Goal: Information Seeking & Learning: Learn about a topic

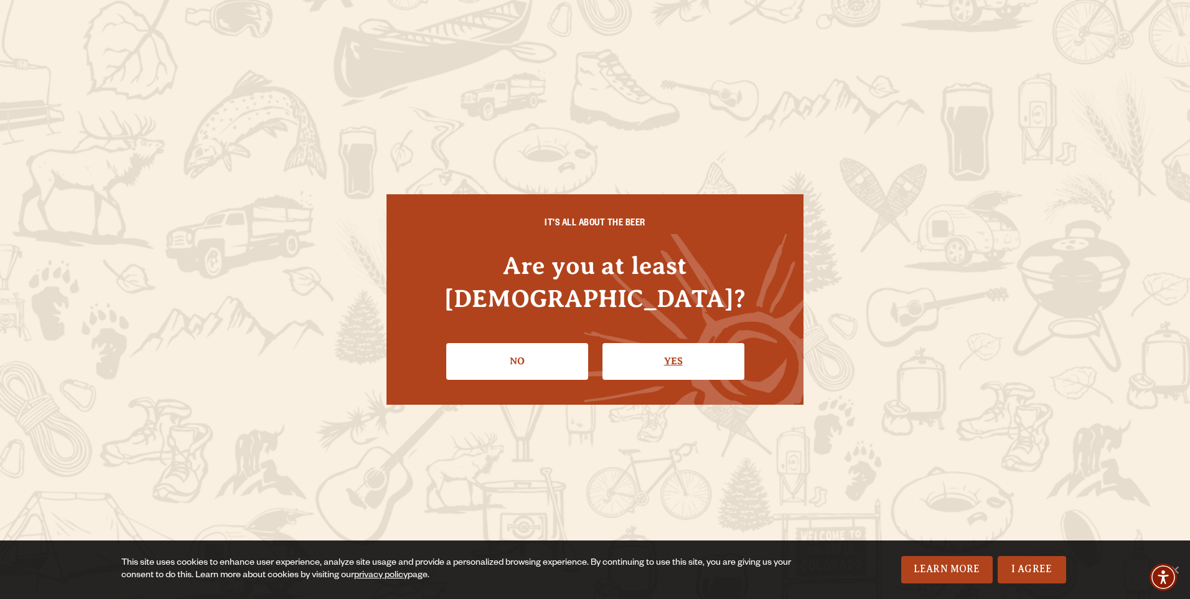
click at [682, 343] on link "Yes" at bounding box center [673, 361] width 142 height 36
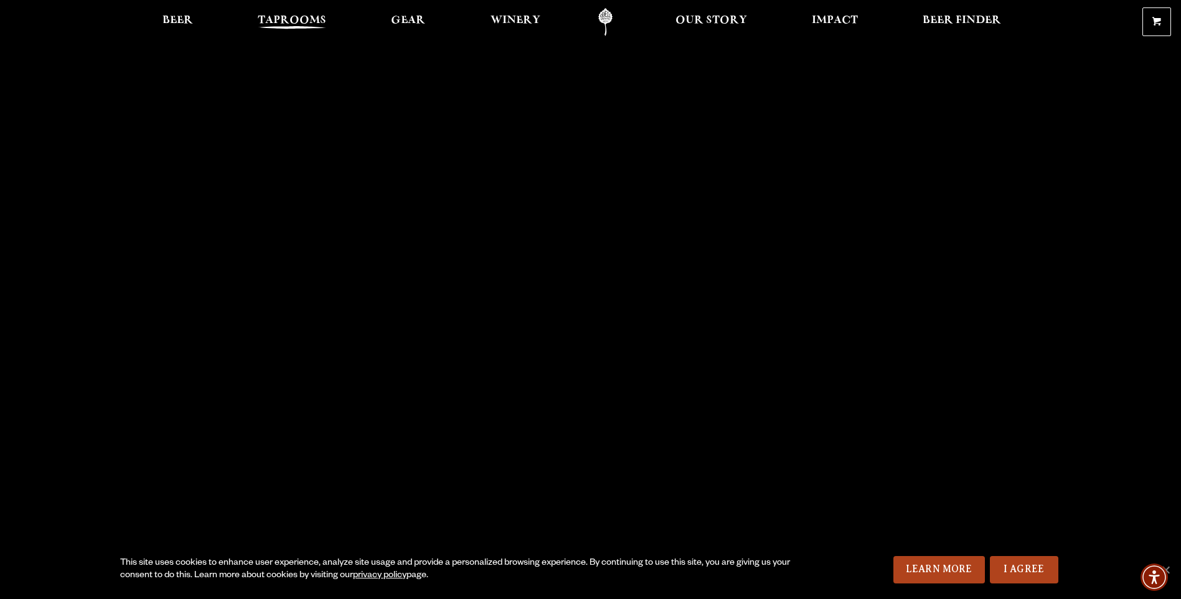
click at [303, 16] on span "Taprooms" at bounding box center [292, 21] width 68 height 10
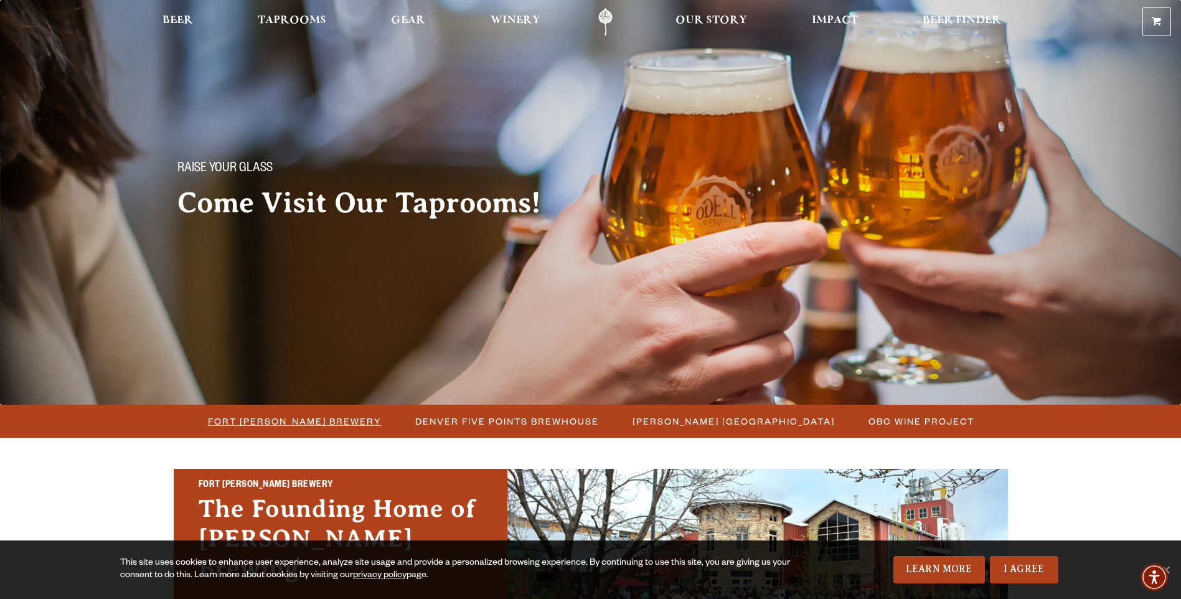
click at [334, 424] on span "Fort [PERSON_NAME] Brewery" at bounding box center [295, 421] width 174 height 18
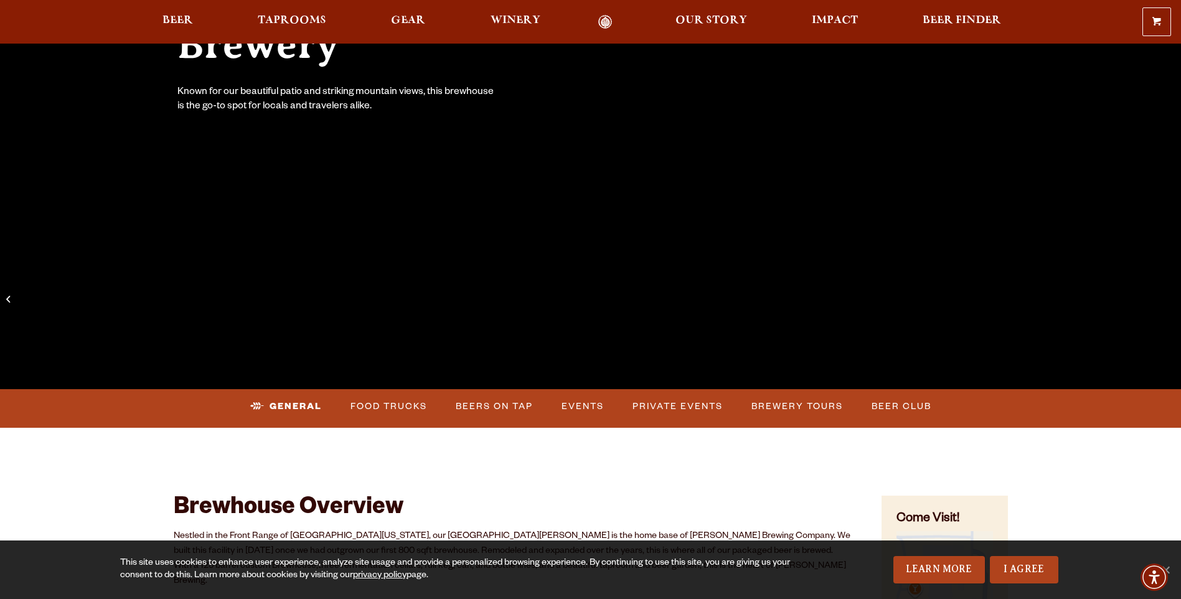
scroll to position [249, 0]
click at [601, 402] on link "Events" at bounding box center [582, 405] width 52 height 29
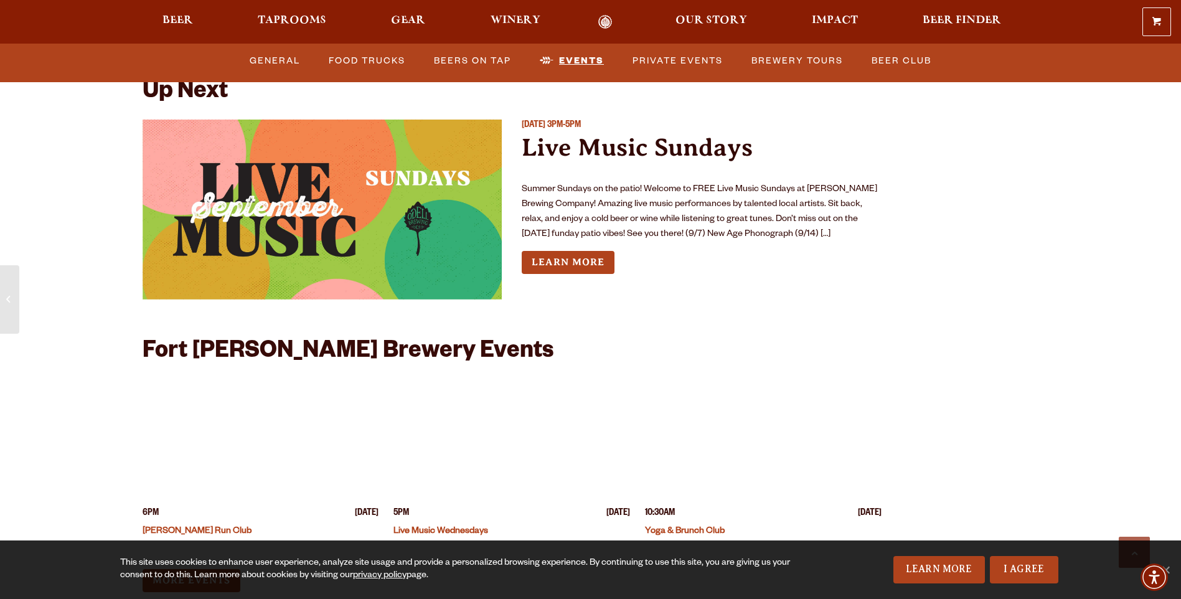
scroll to position [4644, 0]
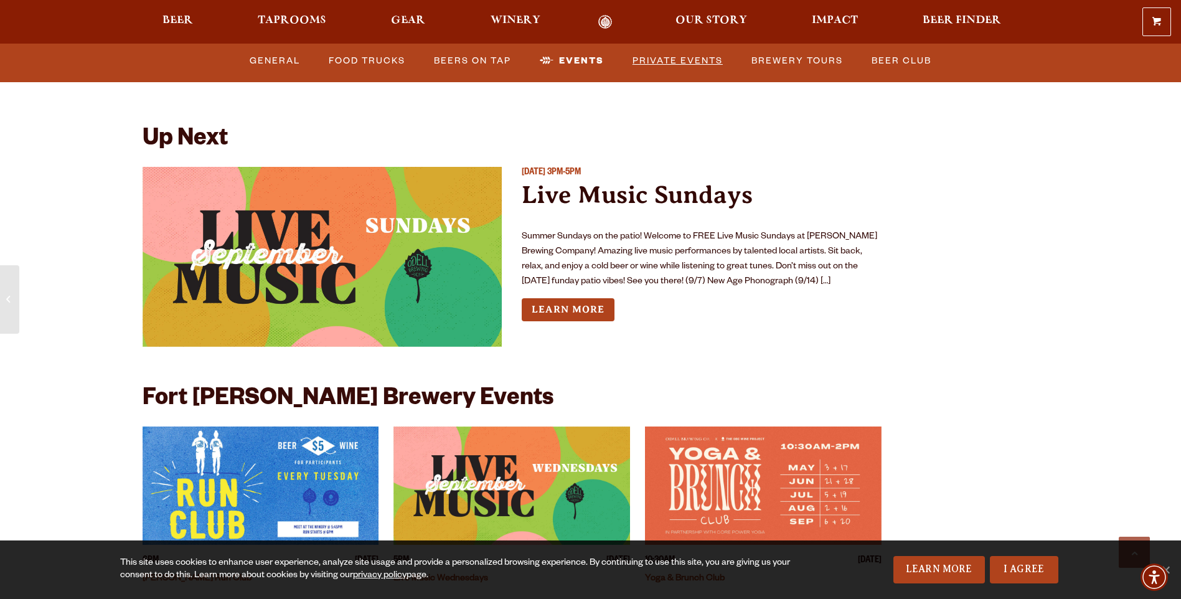
click at [645, 59] on link "Private Events" at bounding box center [677, 61] width 100 height 29
